Goal: Task Accomplishment & Management: Manage account settings

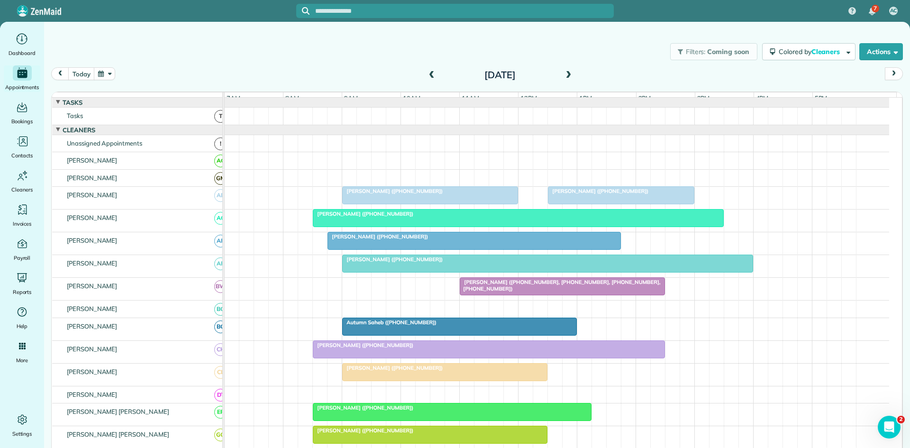
scroll to position [449, 0]
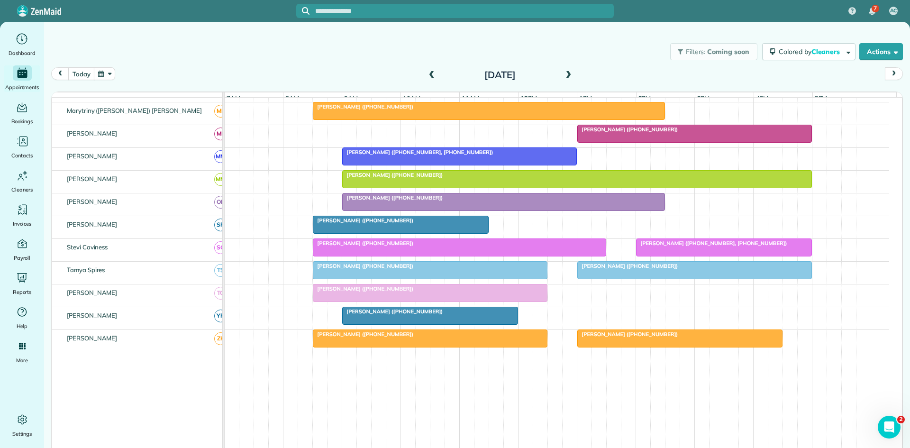
click at [570, 77] on span at bounding box center [568, 75] width 10 height 9
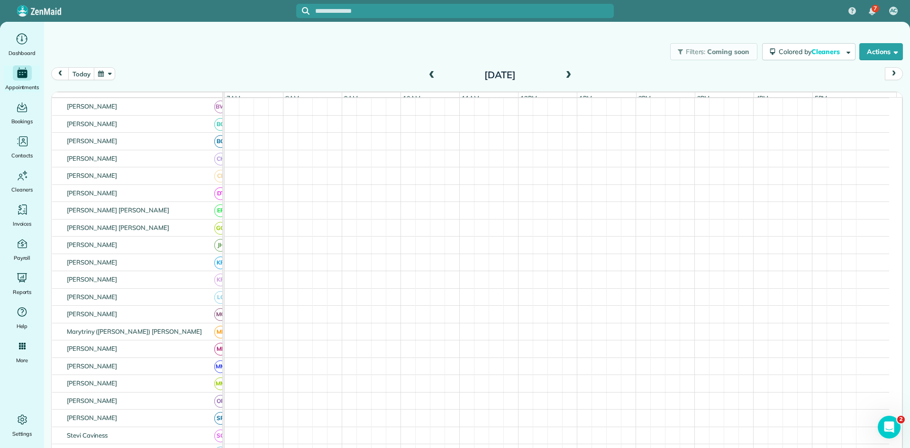
scroll to position [6, 0]
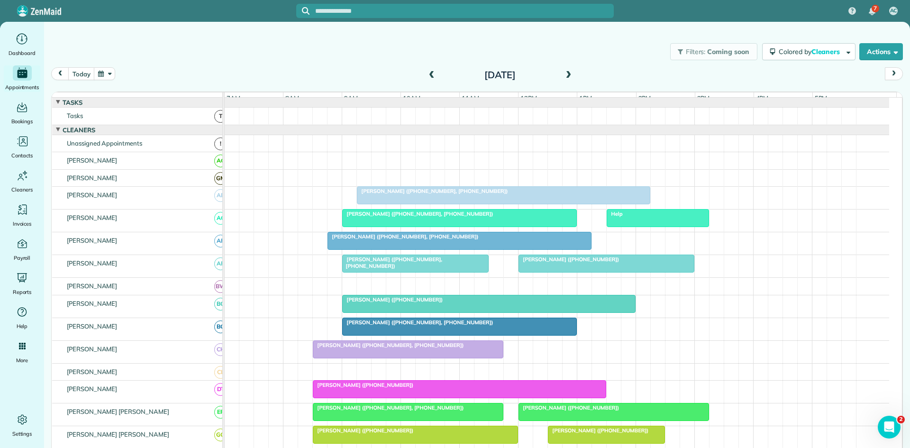
click at [567, 76] on span at bounding box center [568, 75] width 10 height 9
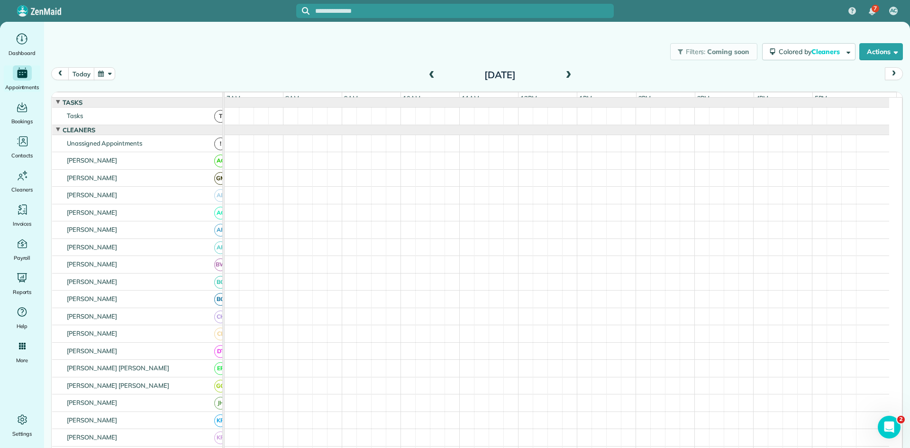
click at [430, 73] on span at bounding box center [432, 75] width 10 height 9
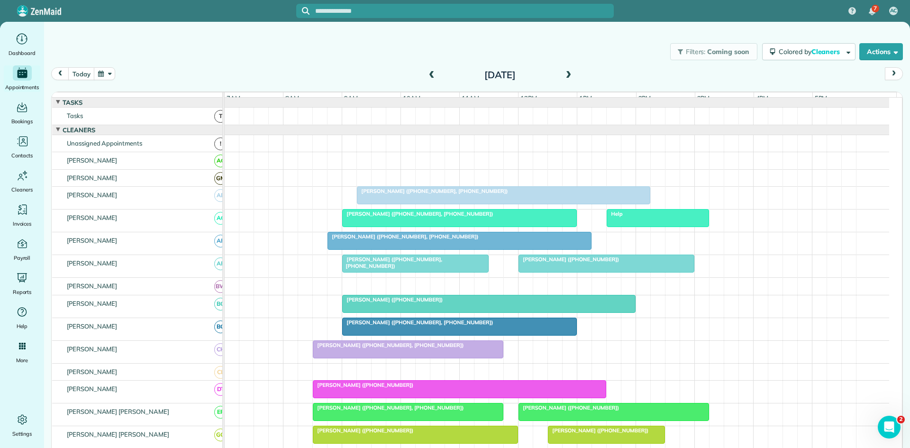
scroll to position [282, 0]
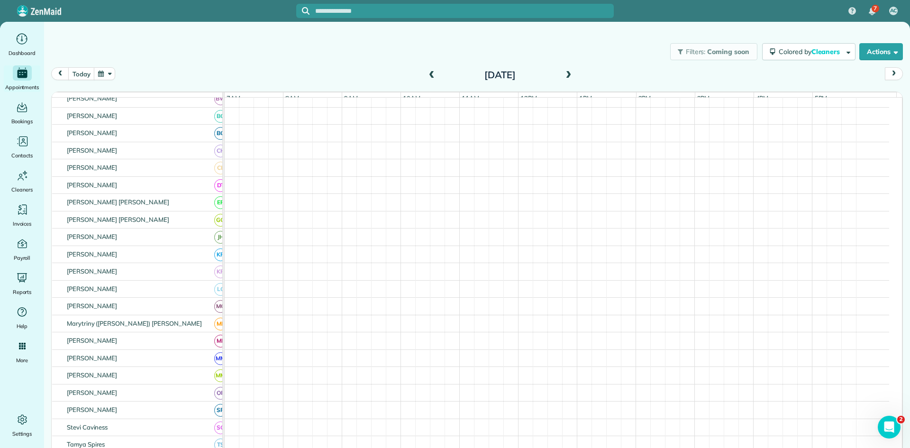
click at [563, 74] on span at bounding box center [568, 75] width 10 height 9
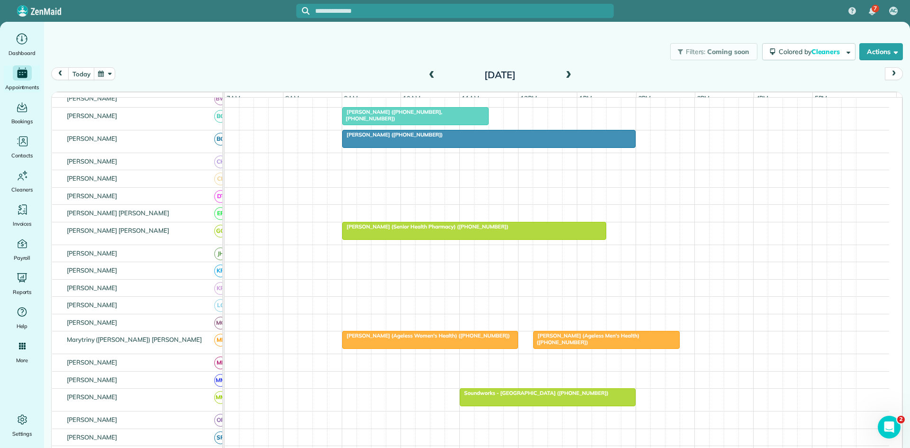
click at [436, 74] on div "Saturday Oct 4, 2025" at bounding box center [500, 74] width 152 height 15
click at [433, 76] on span at bounding box center [432, 75] width 10 height 9
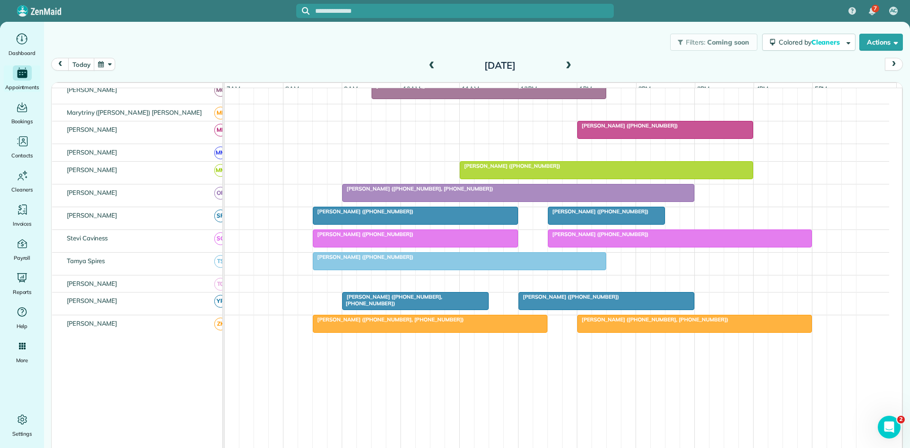
click at [421, 309] on div at bounding box center [416, 300] width 146 height 17
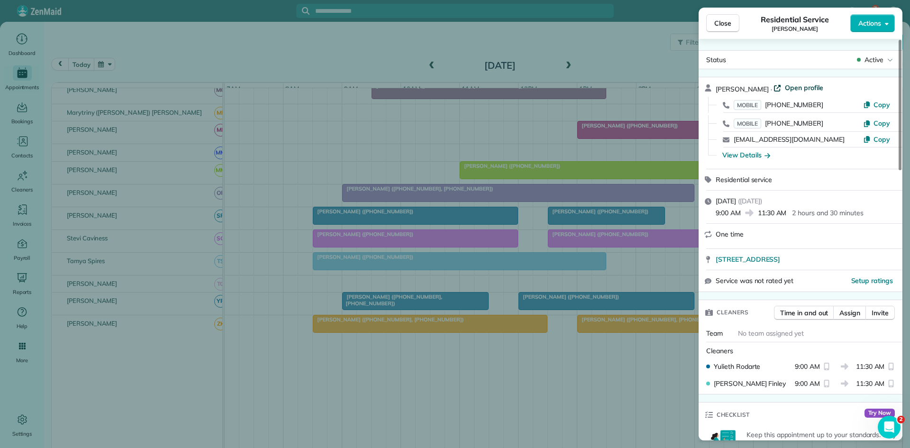
click at [785, 84] on span "Open profile" at bounding box center [804, 87] width 38 height 9
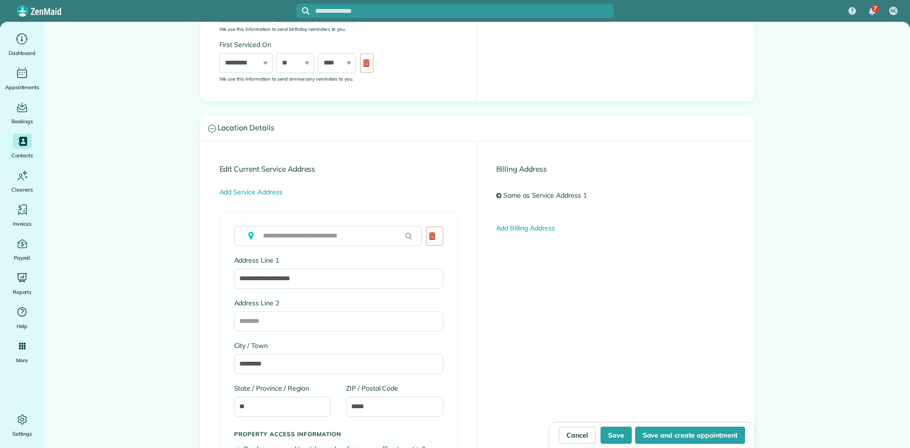
type input "**********"
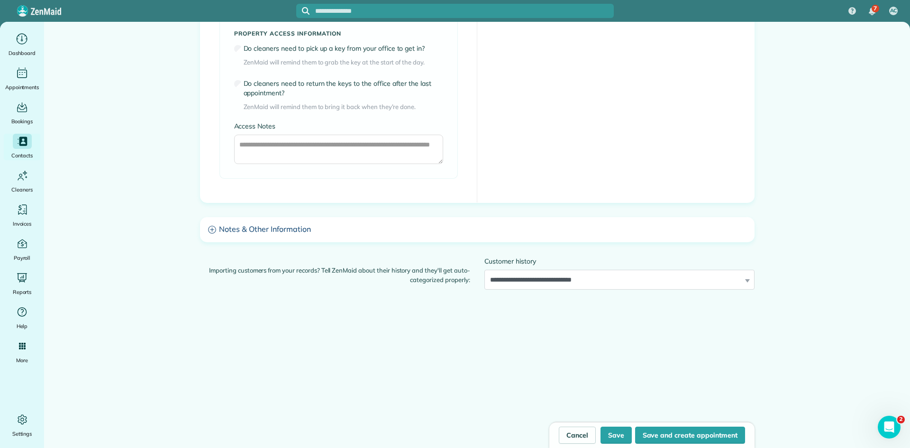
click at [454, 237] on h3 "Notes & Other Information" at bounding box center [477, 230] width 554 height 24
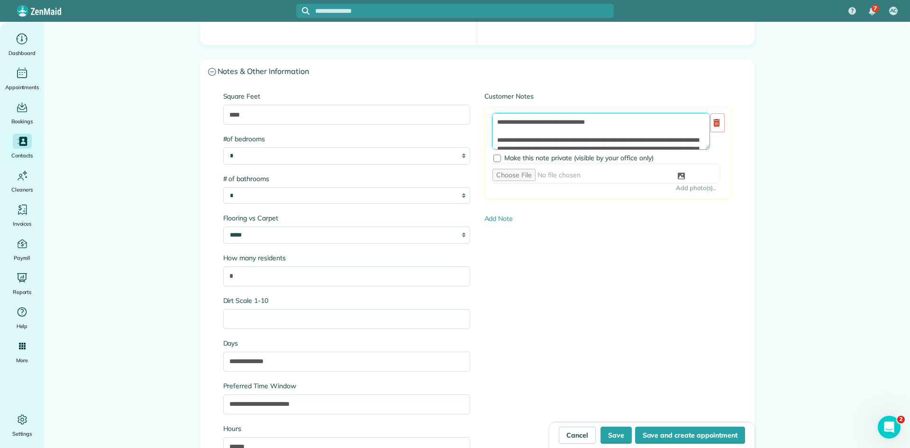
click at [626, 135] on textarea at bounding box center [601, 131] width 218 height 37
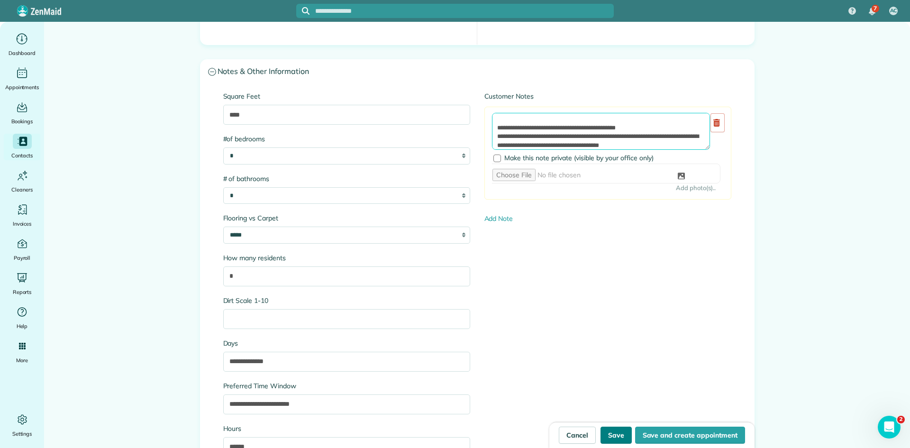
type textarea "**********"
click at [608, 440] on button "Save" at bounding box center [616, 435] width 31 height 17
type input "**********"
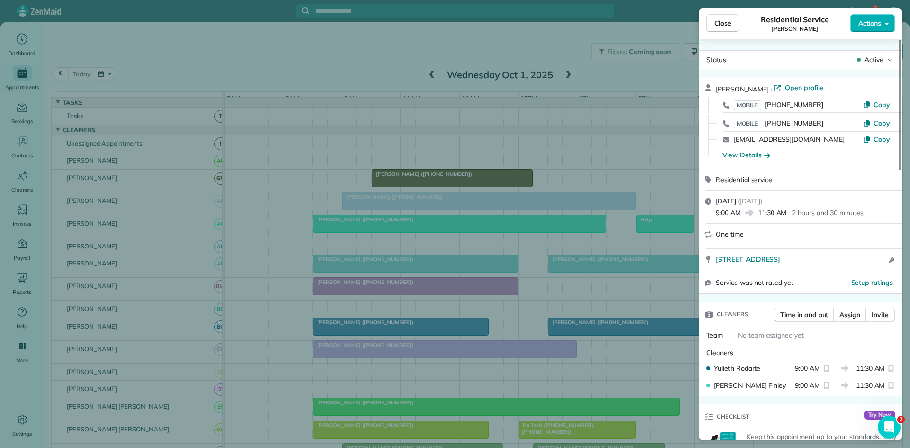
click at [407, 227] on div "Close Residential Service Sarah Bland Actions Status Active Sarah Bland · Open …" at bounding box center [455, 224] width 910 height 448
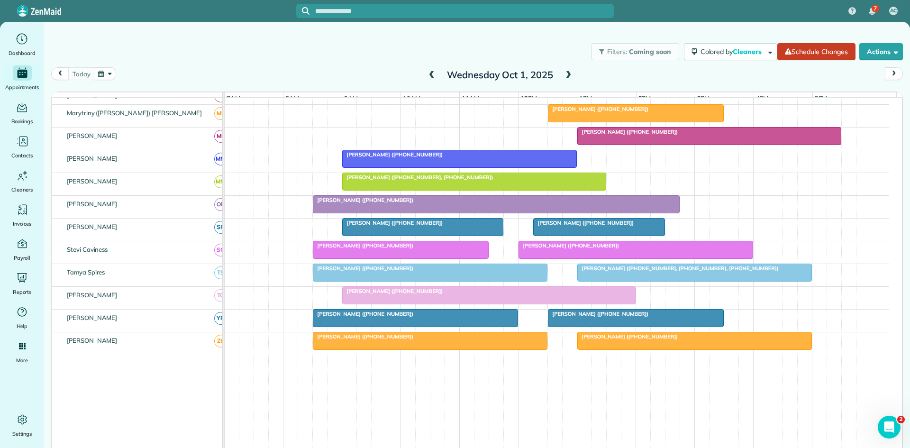
scroll to position [449, 0]
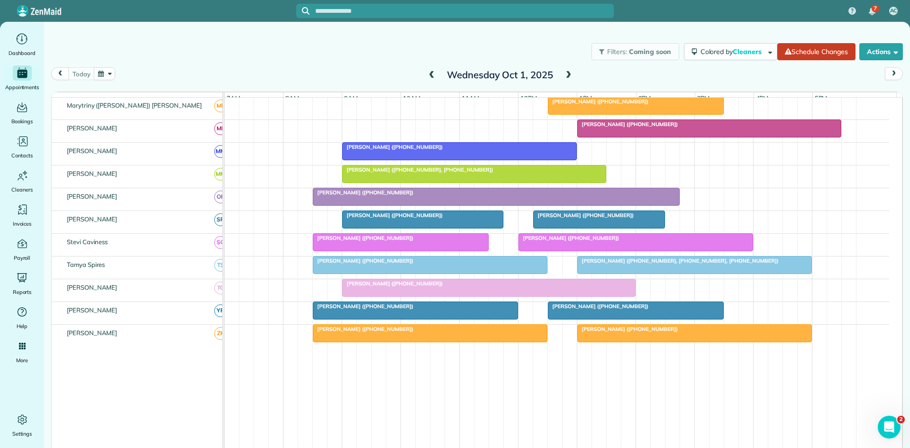
click at [601, 317] on div at bounding box center [635, 310] width 175 height 17
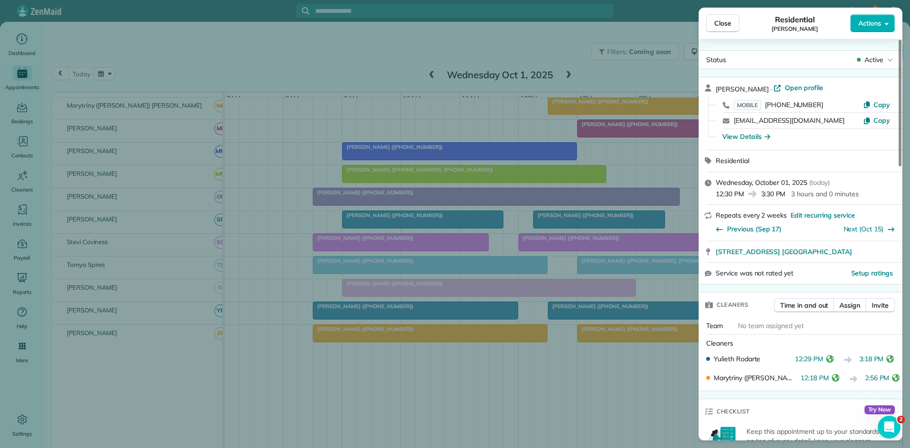
click at [438, 185] on div "Close Residential Jeffrey Gillman Actions Status Active Jeffrey Gillman · Open …" at bounding box center [455, 224] width 910 height 448
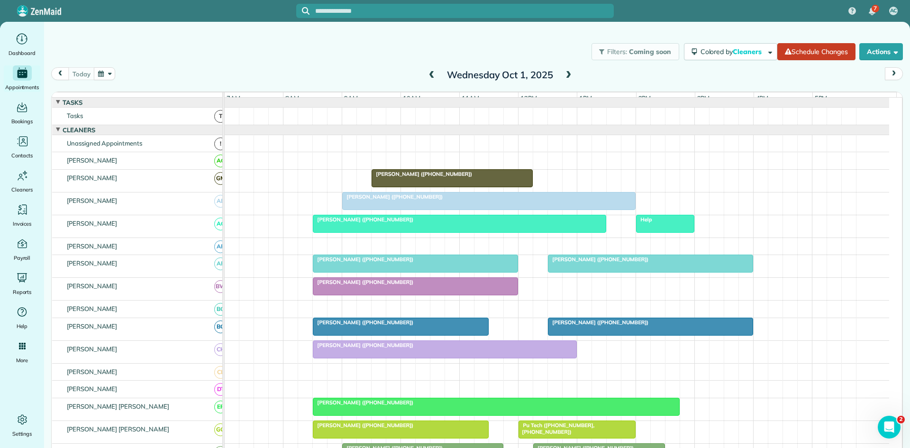
click at [582, 263] on span "Michelle Zerr (+16822250656)" at bounding box center [597, 259] width 101 height 7
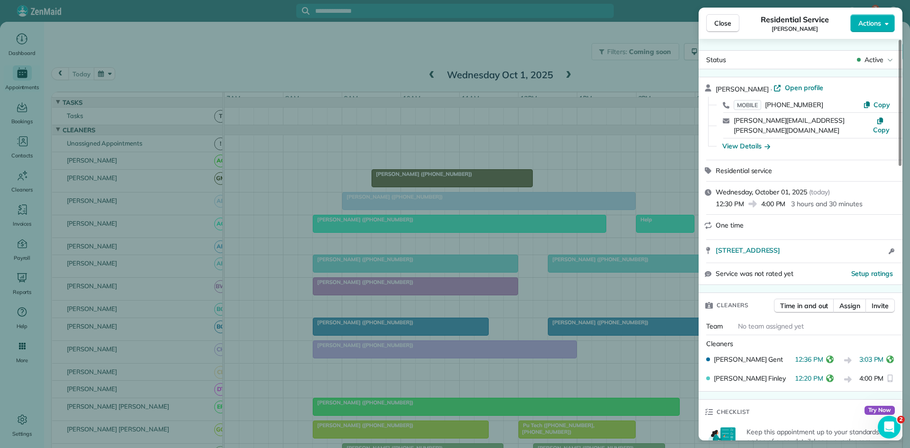
click at [486, 223] on div "Close Residential Service Michelle Zerr Actions Status Active Michelle Zerr · O…" at bounding box center [455, 224] width 910 height 448
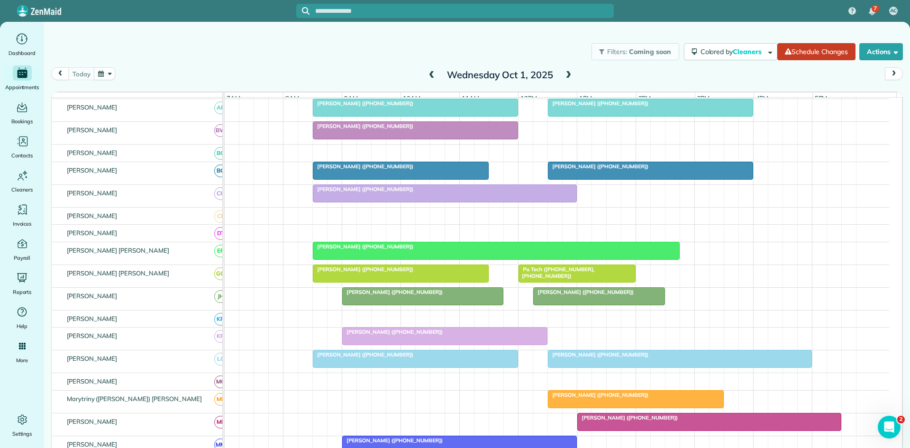
scroll to position [158, 0]
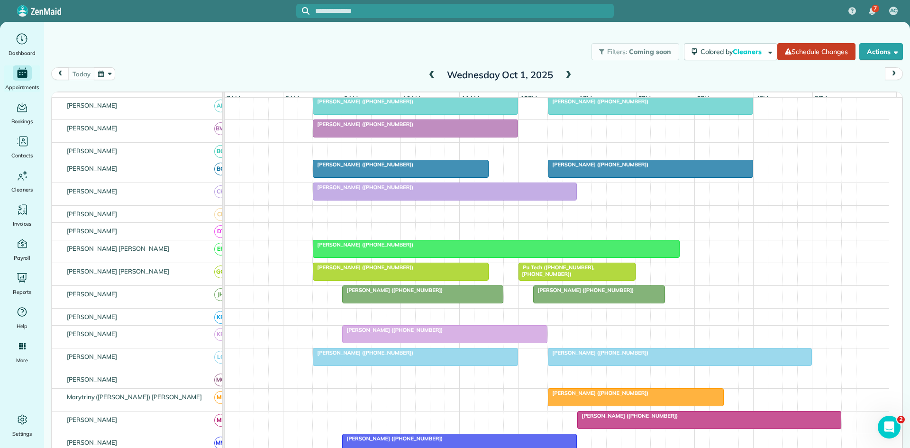
click at [392, 365] on div at bounding box center [415, 356] width 204 height 17
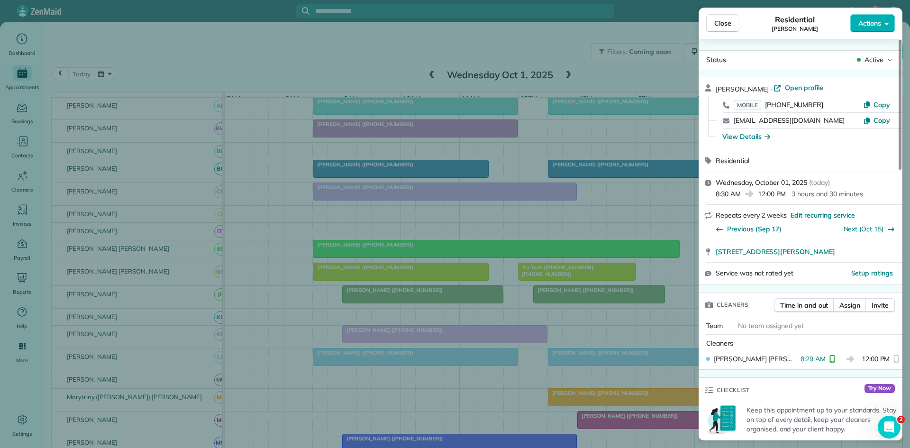
click at [463, 365] on div "Close Residential April Casselman Actions Status Active April Casselman · Open …" at bounding box center [455, 224] width 910 height 448
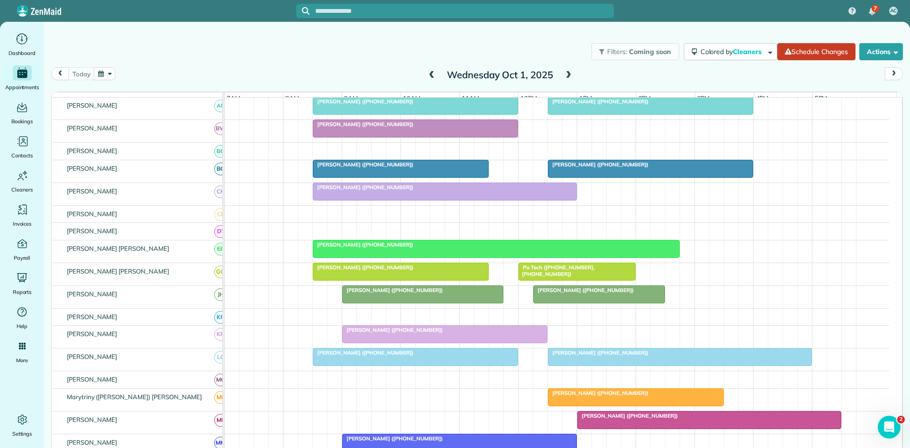
click at [602, 364] on div at bounding box center [679, 356] width 263 height 17
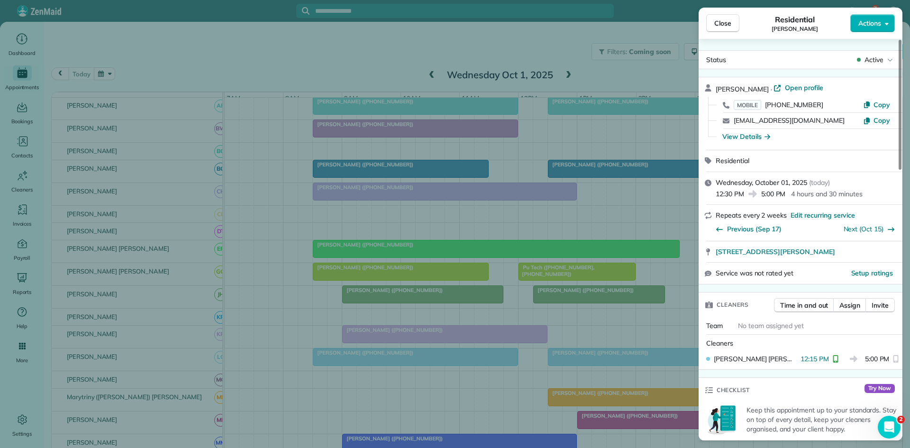
click at [558, 355] on div "Close Residential Rachel Ramirez Actions Status Active Rachel Ramirez · Open pr…" at bounding box center [455, 224] width 910 height 448
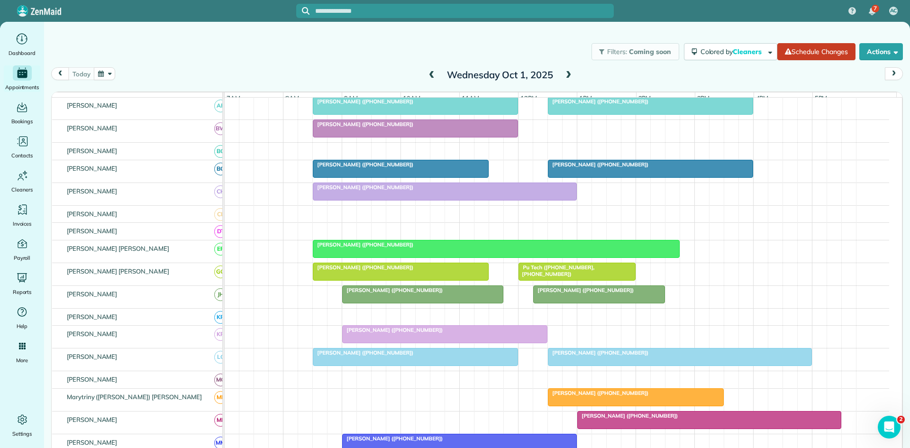
click at [470, 365] on div at bounding box center [415, 356] width 204 height 17
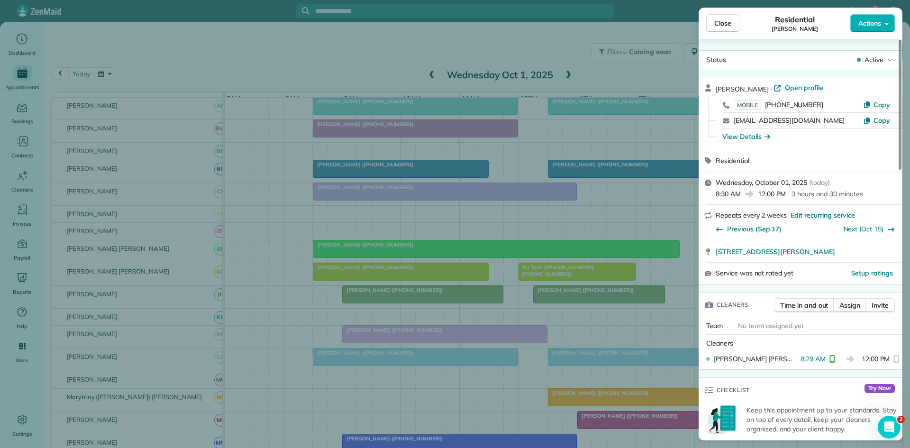
click at [553, 350] on div "Close Residential April Casselman Actions Status Active April Casselman · Open …" at bounding box center [455, 224] width 910 height 448
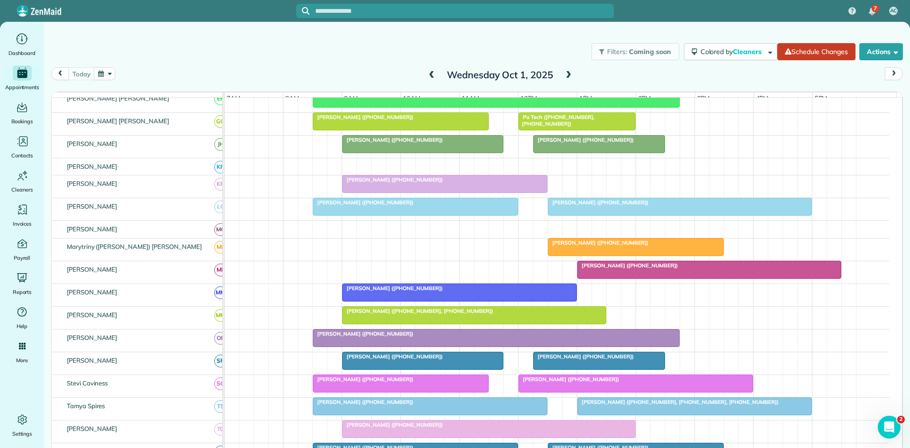
scroll to position [316, 0]
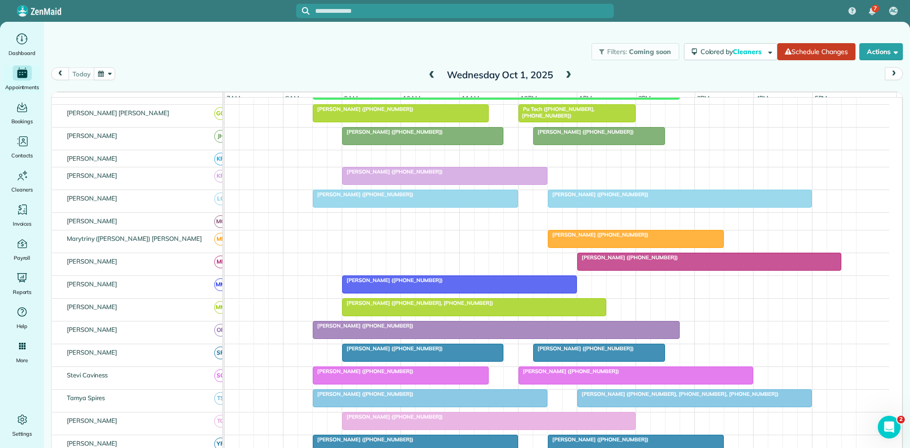
click at [425, 293] on div at bounding box center [460, 284] width 234 height 17
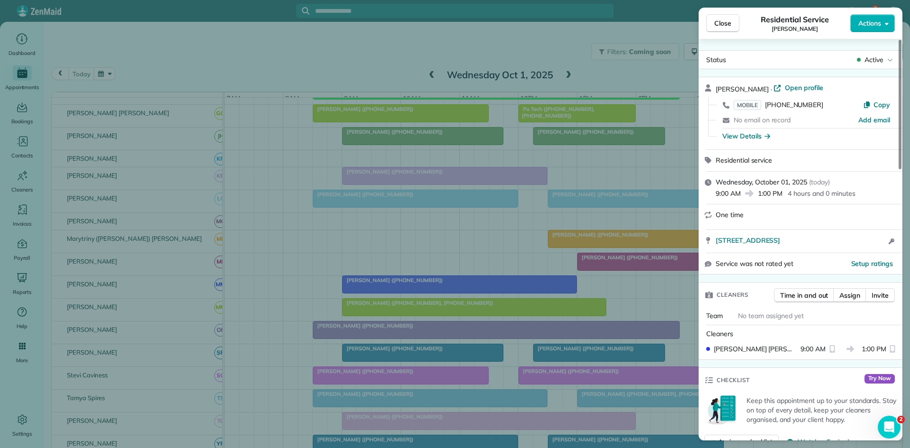
click at [465, 235] on div "Close Residential Service Beverly Harris Actions Status Active Beverly Harris ·…" at bounding box center [455, 224] width 910 height 448
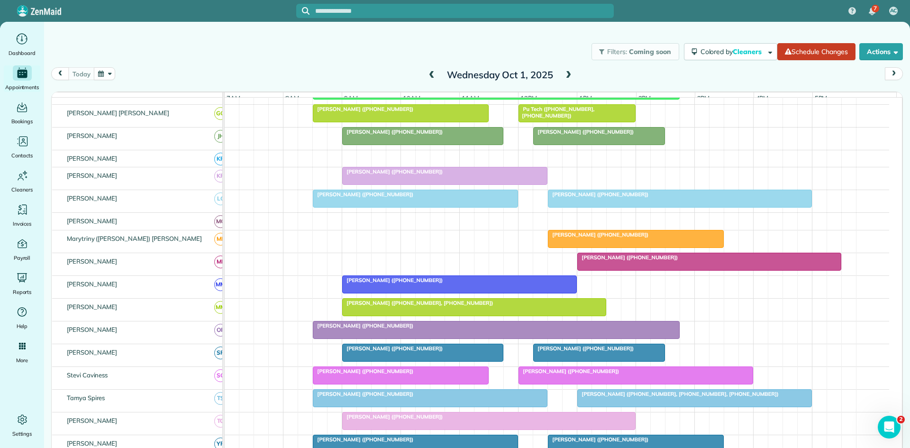
scroll to position [449, 0]
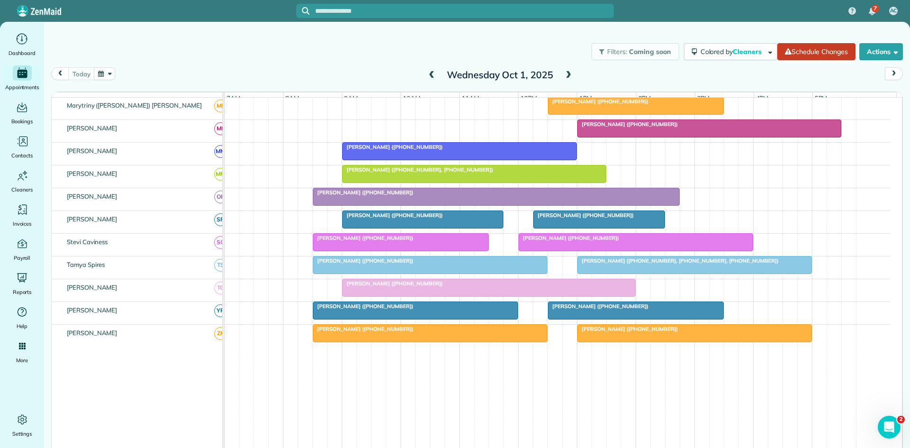
click at [600, 250] on div at bounding box center [636, 242] width 234 height 17
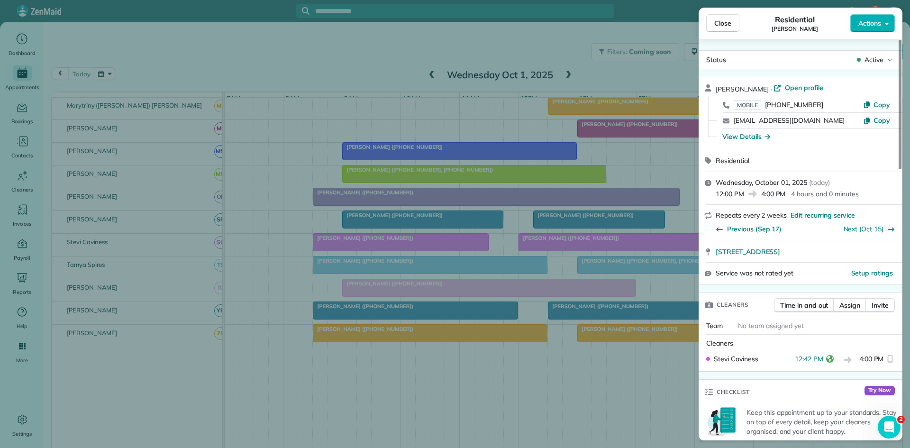
click at [600, 250] on div "Close Residential Karen Duchouquette Actions Status Active Karen Duchouquette ·…" at bounding box center [455, 224] width 910 height 448
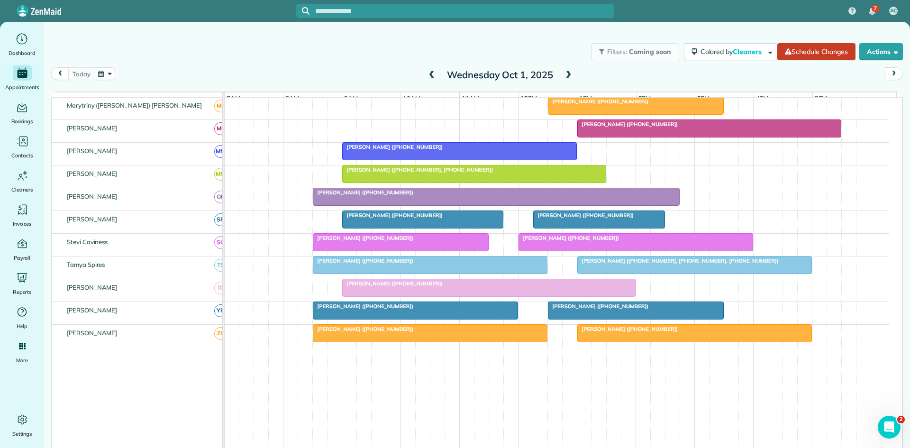
click at [595, 273] on div at bounding box center [695, 264] width 234 height 17
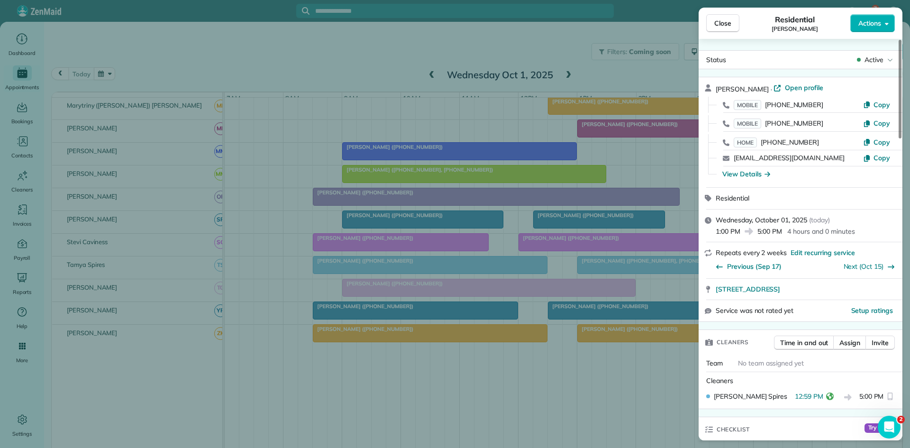
click at [595, 273] on div "Close Residential Mary Reeder Actions Status Active Mary Reeder · Open profile …" at bounding box center [455, 224] width 910 height 448
